Goal: Find contact information: Find contact information

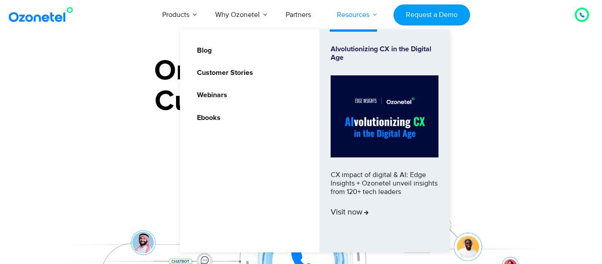
click at [374, 15] on link "Resources" at bounding box center [353, 14] width 58 height 29
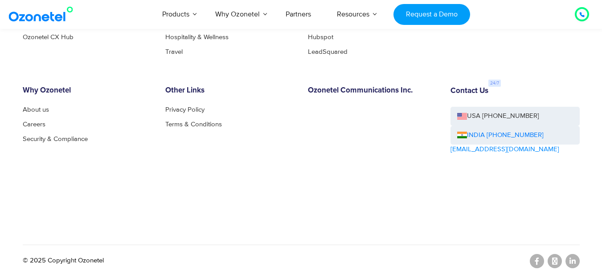
scroll to position [4967, 0]
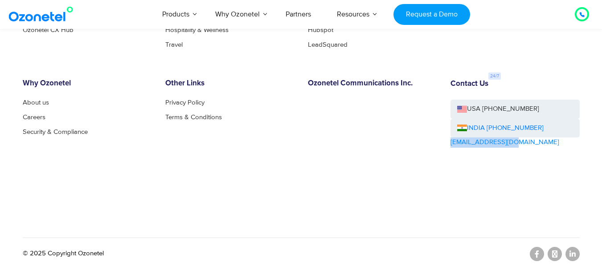
drag, startPoint x: 515, startPoint y: 143, endPoint x: 450, endPoint y: 144, distance: 65.9
click at [450, 144] on div "Contact Us USA [PHONE_NUMBER] INDIA [PHONE_NUMBER] [EMAIL_ADDRESS][DOMAIN_NAME]" at bounding box center [515, 138] width 143 height 119
drag, startPoint x: 450, startPoint y: 144, endPoint x: 417, endPoint y: 208, distance: 72.1
click at [417, 208] on div "Products Call Center Solution Business Phone System HIPAA Compliant Call Center…" at bounding box center [301, 87] width 570 height 281
drag, startPoint x: 446, startPoint y: 141, endPoint x: 511, endPoint y: 144, distance: 64.2
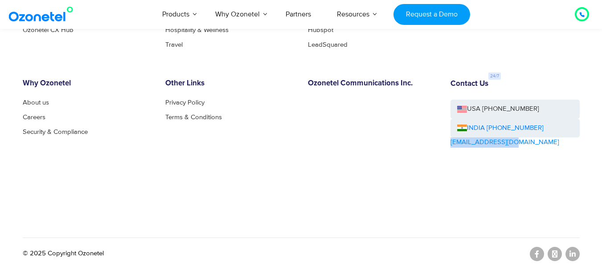
click at [511, 144] on div "Contact Us USA [PHONE_NUMBER] INDIA [PHONE_NUMBER] [EMAIL_ADDRESS][DOMAIN_NAME]" at bounding box center [515, 138] width 143 height 119
drag, startPoint x: 511, startPoint y: 144, endPoint x: 529, endPoint y: 156, distance: 22.2
click at [530, 157] on div "Contact Us USA [PHONE_NUMBER] INDIA [PHONE_NUMBER] [EMAIL_ADDRESS][DOMAIN_NAME]" at bounding box center [515, 138] width 143 height 119
drag, startPoint x: 511, startPoint y: 143, endPoint x: 451, endPoint y: 144, distance: 60.6
click at [451, 144] on div "Contact Us USA [PHONE_NUMBER] INDIA [PHONE_NUMBER] [EMAIL_ADDRESS][DOMAIN_NAME]" at bounding box center [515, 138] width 143 height 119
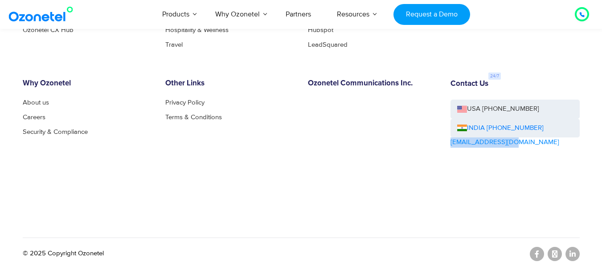
copy link "[EMAIL_ADDRESS][DOMAIN_NAME]"
